Goal: Transaction & Acquisition: Purchase product/service

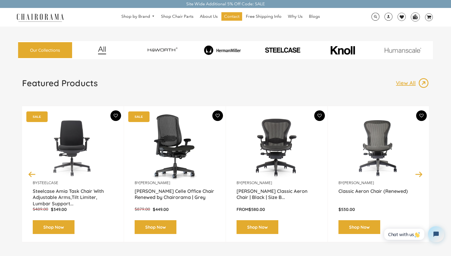
click at [404, 51] on img at bounding box center [402, 51] width 58 height 6
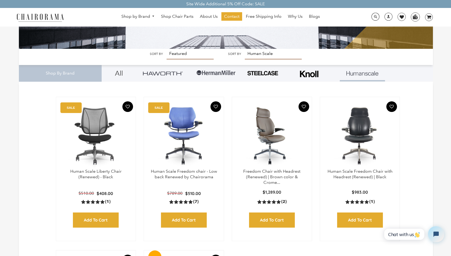
scroll to position [93, 0]
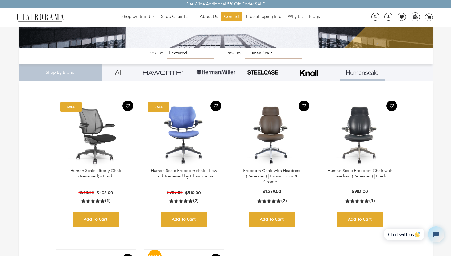
click at [97, 133] on img at bounding box center [95, 135] width 69 height 66
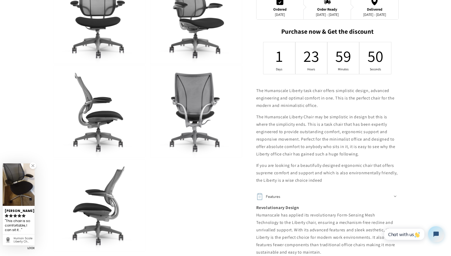
scroll to position [233, 0]
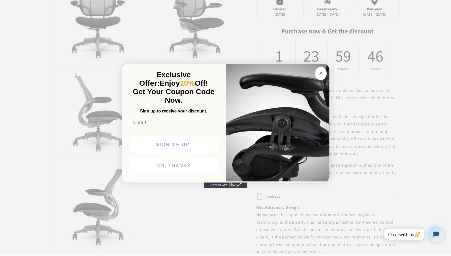
click at [180, 124] on input "Email" at bounding box center [174, 122] width 90 height 11
type input "matt@newsteadcap.com"
click at [192, 141] on button "SIGN ME UP!" at bounding box center [174, 145] width 88 height 18
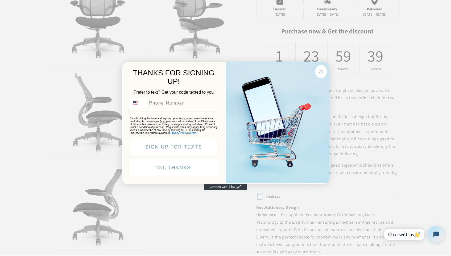
click at [176, 102] on input "Phone Number" at bounding box center [181, 103] width 71 height 10
type input "908-617-1459"
click at [190, 161] on div "NO, THANKS" at bounding box center [173, 168] width 93 height 22
click at [187, 152] on button "SIGN UP FOR TEXTS" at bounding box center [174, 147] width 88 height 18
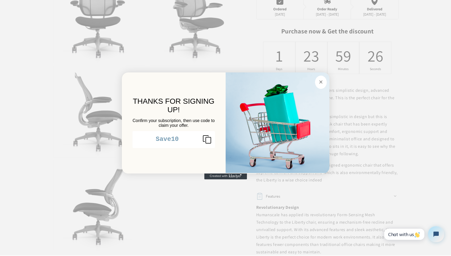
click at [318, 81] on circle "Close dialog" at bounding box center [320, 82] width 6 height 6
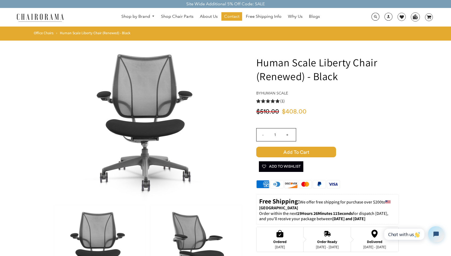
scroll to position [0, 0]
click at [295, 153] on span "Add to Cart" at bounding box center [296, 152] width 80 height 11
click at [430, 15] on div "1" at bounding box center [432, 14] width 5 height 5
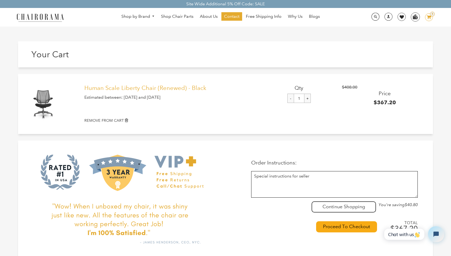
click at [100, 88] on link "Human Scale Liberty Chair (Renewed) - Black" at bounding box center [169, 88] width 171 height 7
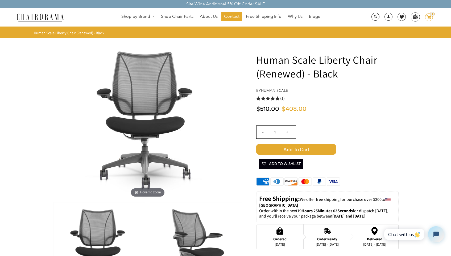
click at [428, 17] on icon at bounding box center [428, 17] width 5 height 4
